Goal: Information Seeking & Learning: Check status

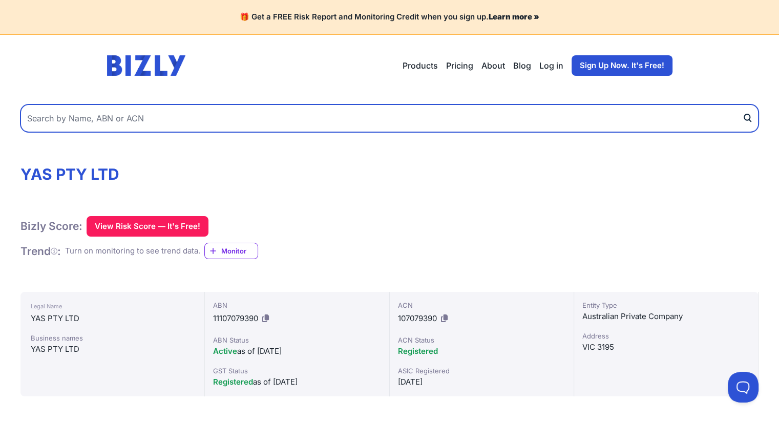
click at [176, 108] on input "text" at bounding box center [389, 119] width 738 height 28
paste input "80 120 824 179"
type input "80 120 824 179"
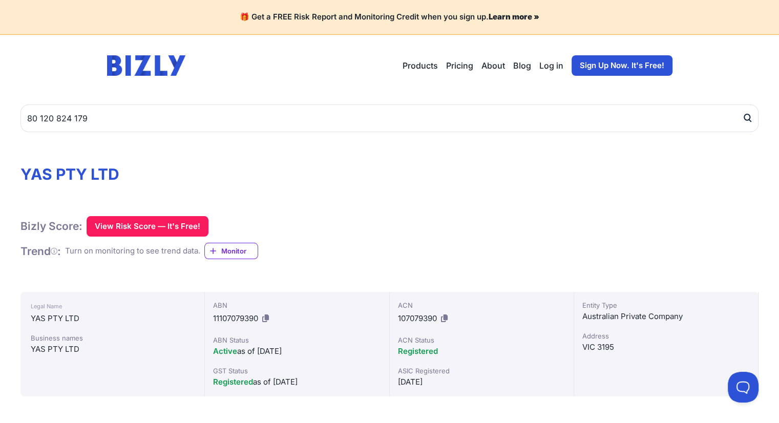
click at [748, 118] on icon "submit" at bounding box center [747, 118] width 10 height 11
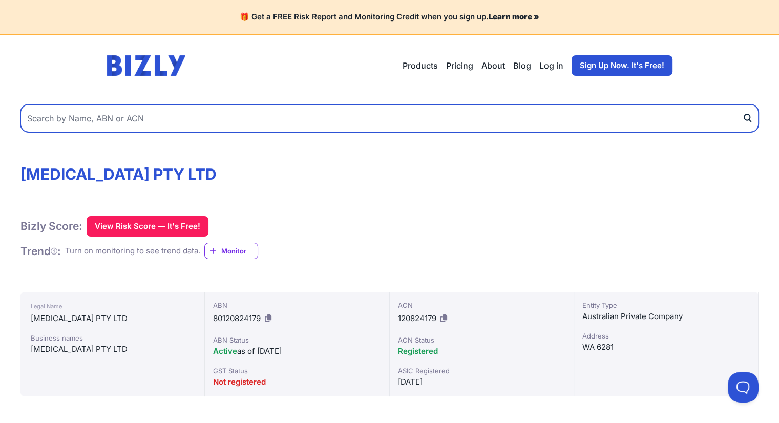
click at [180, 118] on input "text" at bounding box center [389, 119] width 738 height 28
paste input "85 601 133 957"
type input "85 601 133 957"
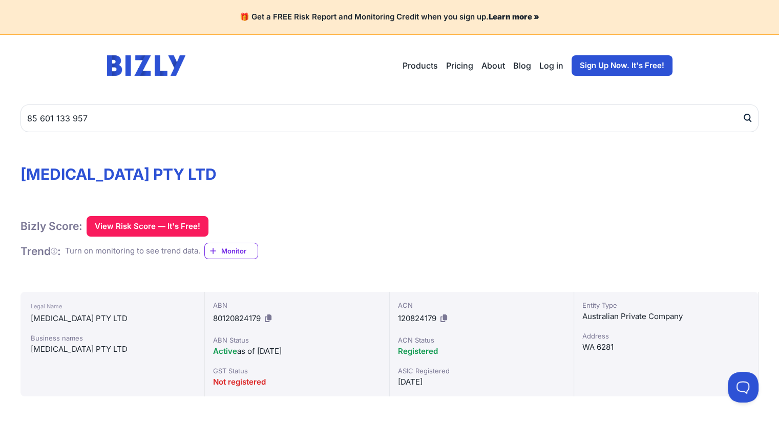
click at [745, 118] on icon "submit" at bounding box center [748, 117] width 6 height 6
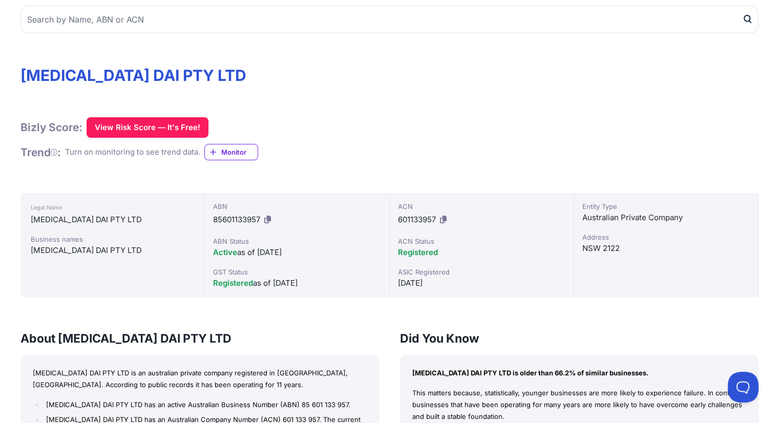
scroll to position [102, 0]
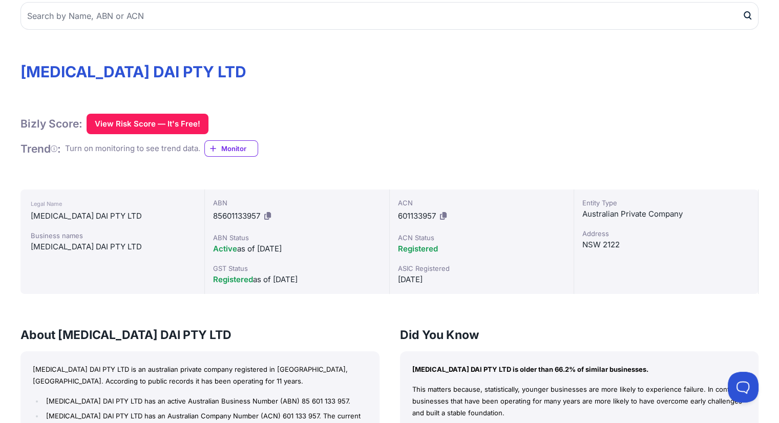
click at [268, 214] on icon at bounding box center [267, 216] width 7 height 8
click at [81, 212] on div "[MEDICAL_DATA] DAI PTY LTD" at bounding box center [112, 216] width 163 height 12
click at [80, 212] on div "[MEDICAL_DATA] DAI PTY LTD" at bounding box center [112, 216] width 163 height 12
copy div "[MEDICAL_DATA] DAI PTY LTD"
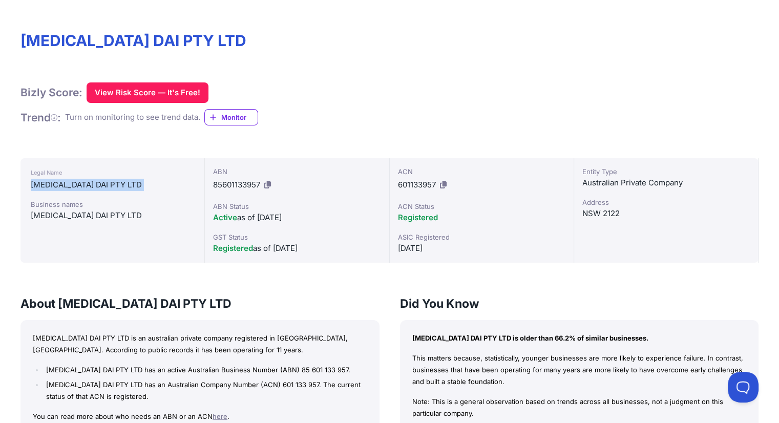
scroll to position [51, 0]
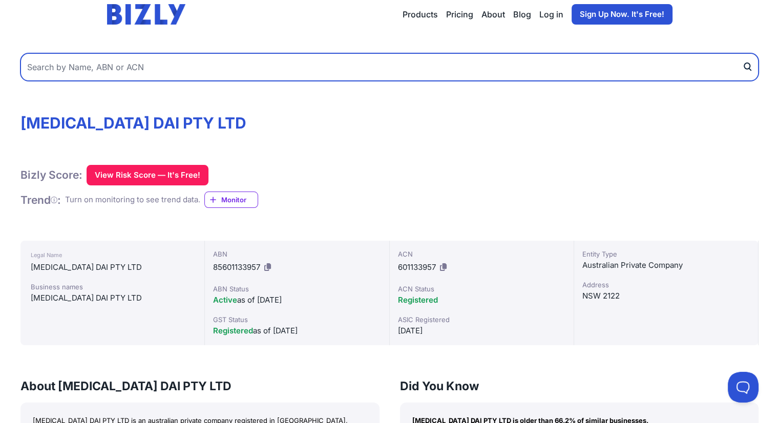
click at [157, 74] on input "text" at bounding box center [389, 67] width 738 height 28
paste input "53 673 968 280"
type input "53 673 968 280"
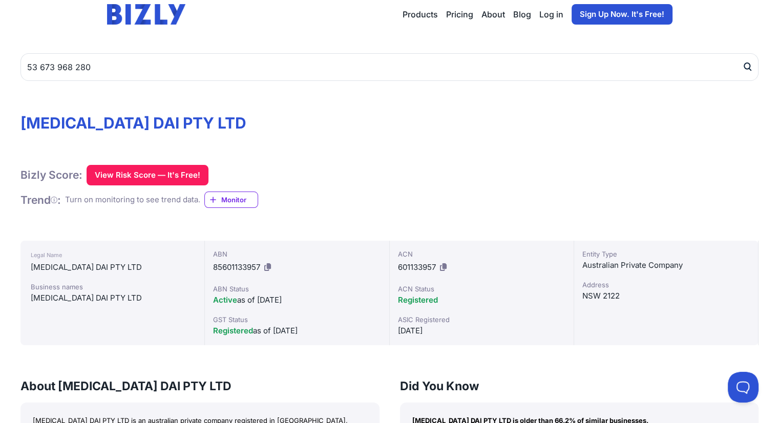
click at [748, 63] on icon "submit" at bounding box center [748, 66] width 6 height 6
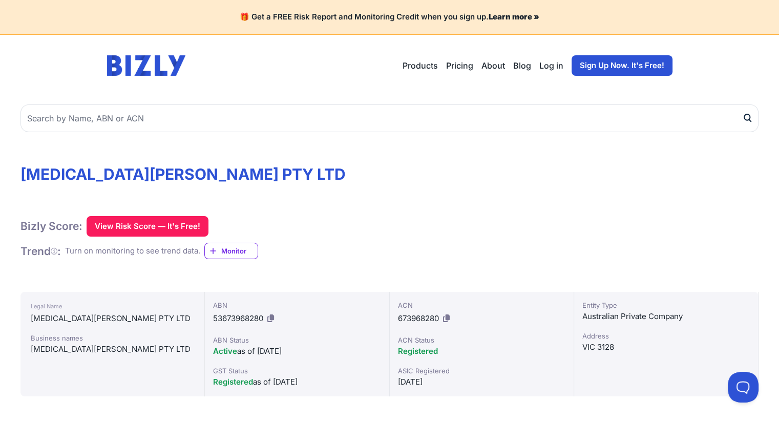
click at [274, 317] on icon at bounding box center [270, 319] width 7 height 8
